Goal: Find specific page/section: Find specific page/section

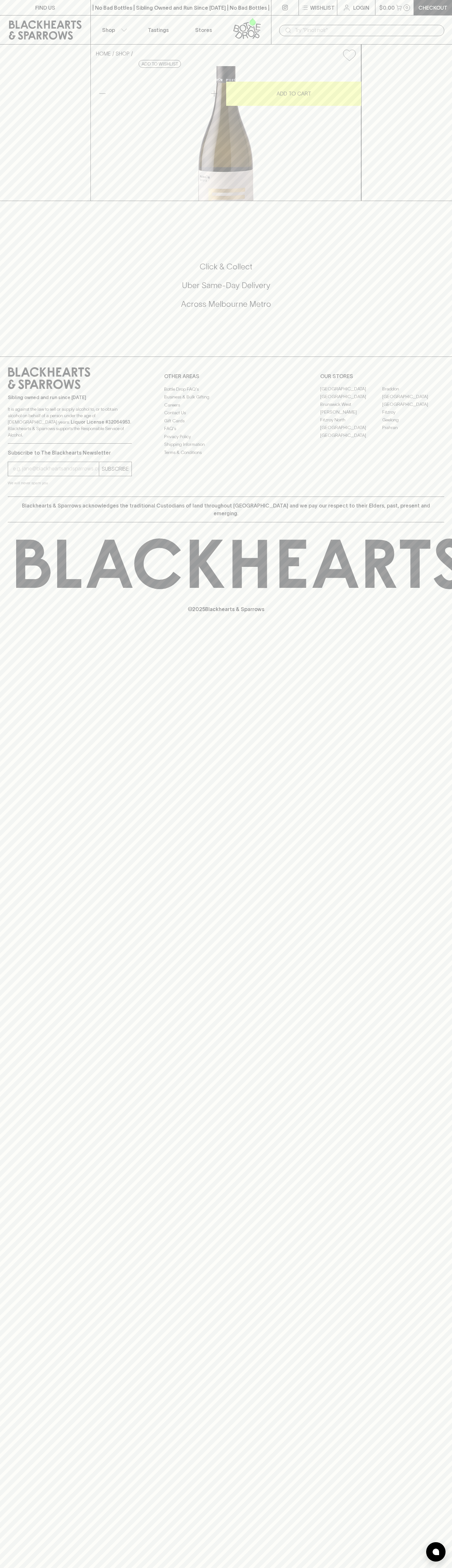
click at [69, 27] on icon at bounding box center [45, 30] width 72 height 19
click at [436, 1567] on html "FIND US | No Bad Bottles | Sibling Owned and Run Since [DATE] | No Bad Bottles …" at bounding box center [226, 784] width 452 height 1568
click at [303, 1567] on html "FIND US | No Bad Bottles | Sibling Owned and Run Since [DATE] | No Bad Bottles …" at bounding box center [226, 784] width 452 height 1568
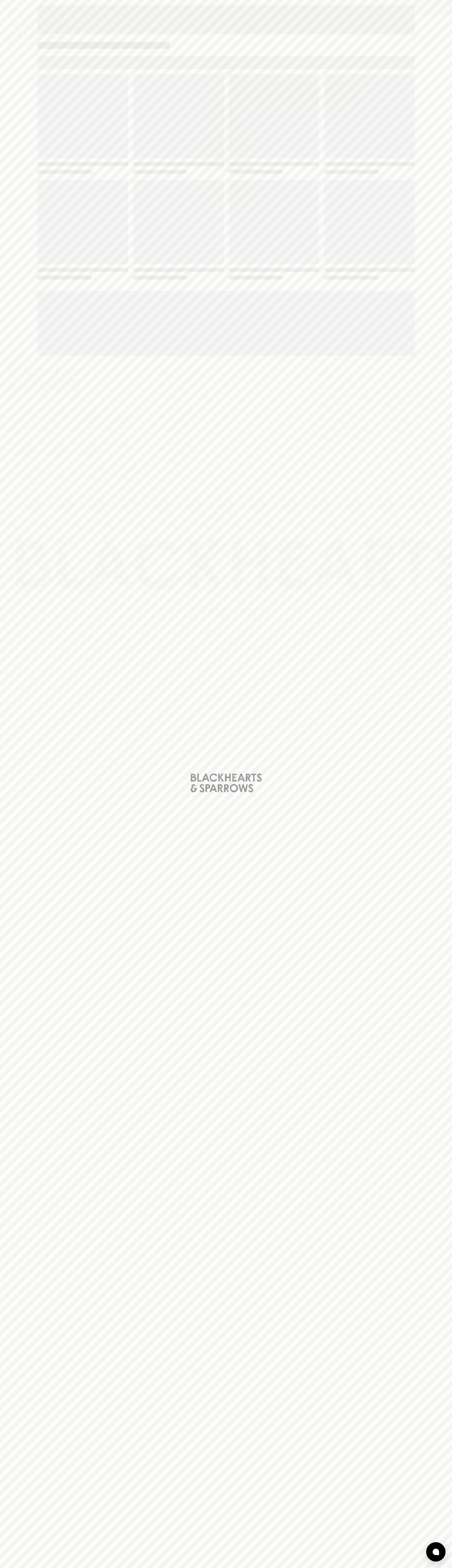
click at [28, 476] on div "Loading" at bounding box center [226, 784] width 452 height 1568
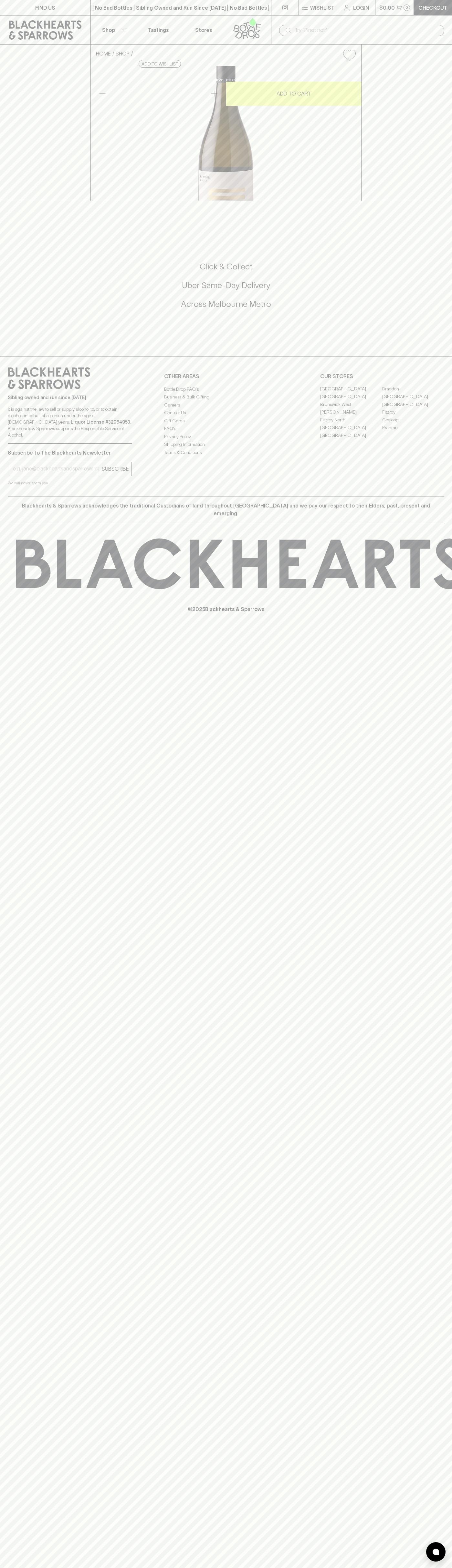
click at [413, 393] on link "Braddon" at bounding box center [413, 389] width 62 height 8
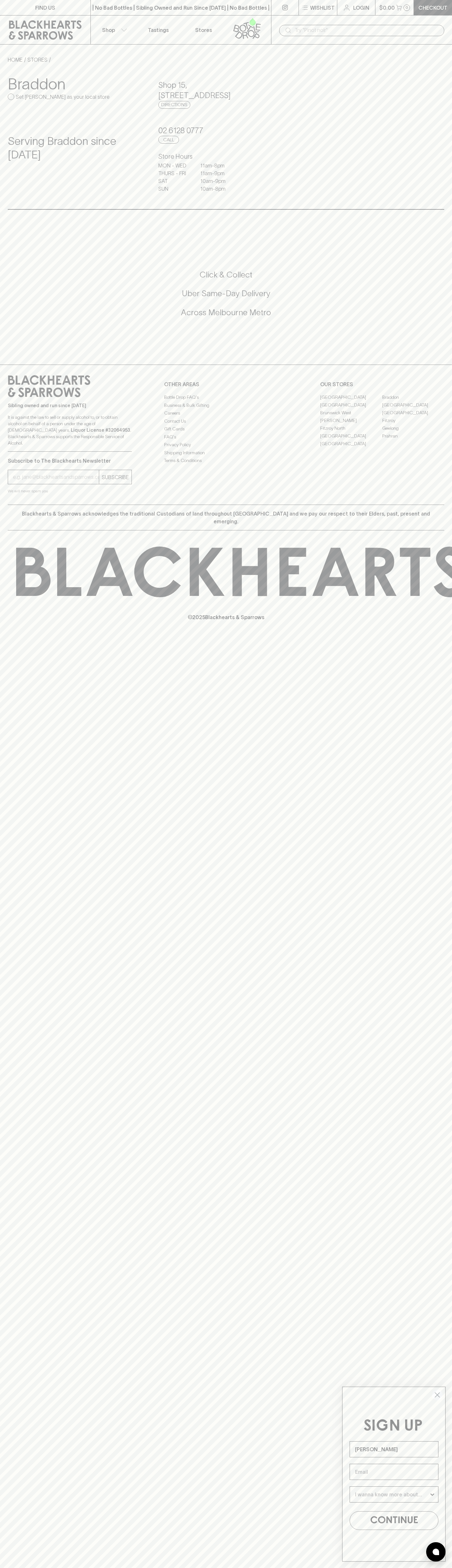
type input "John Smith"
